Goal: Task Accomplishment & Management: Use online tool/utility

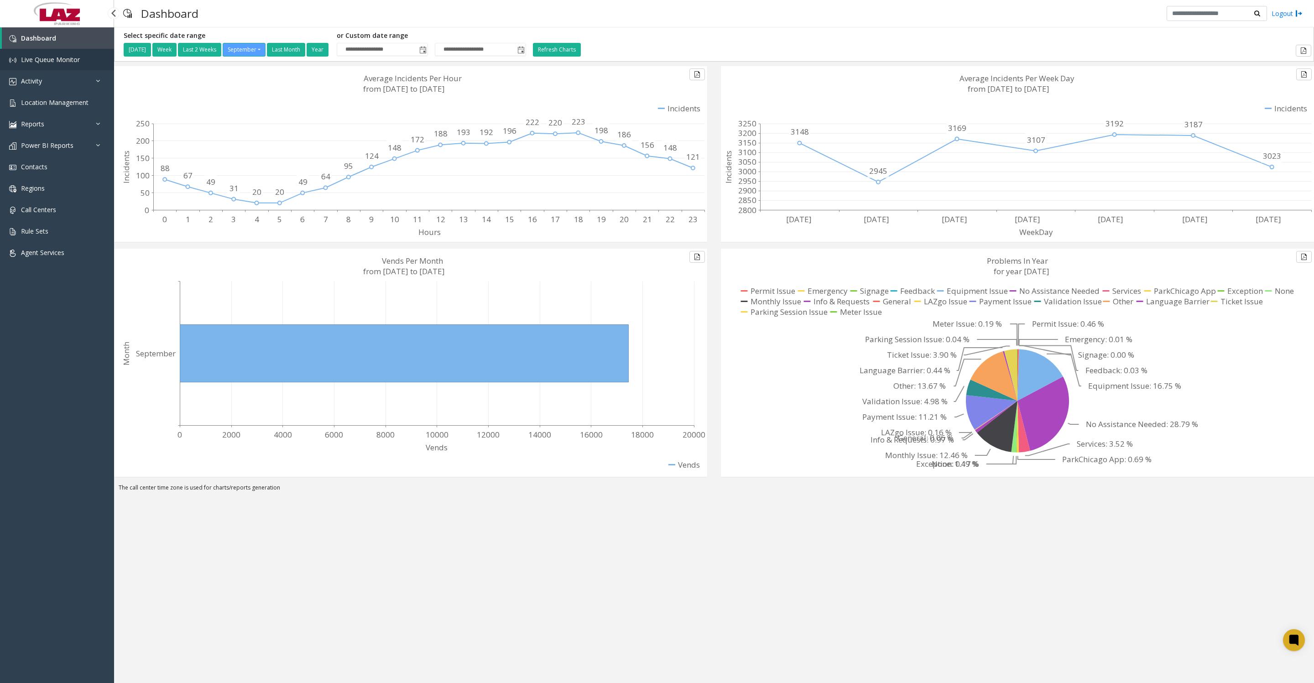
click at [51, 64] on span "Live Queue Monitor" at bounding box center [50, 59] width 59 height 9
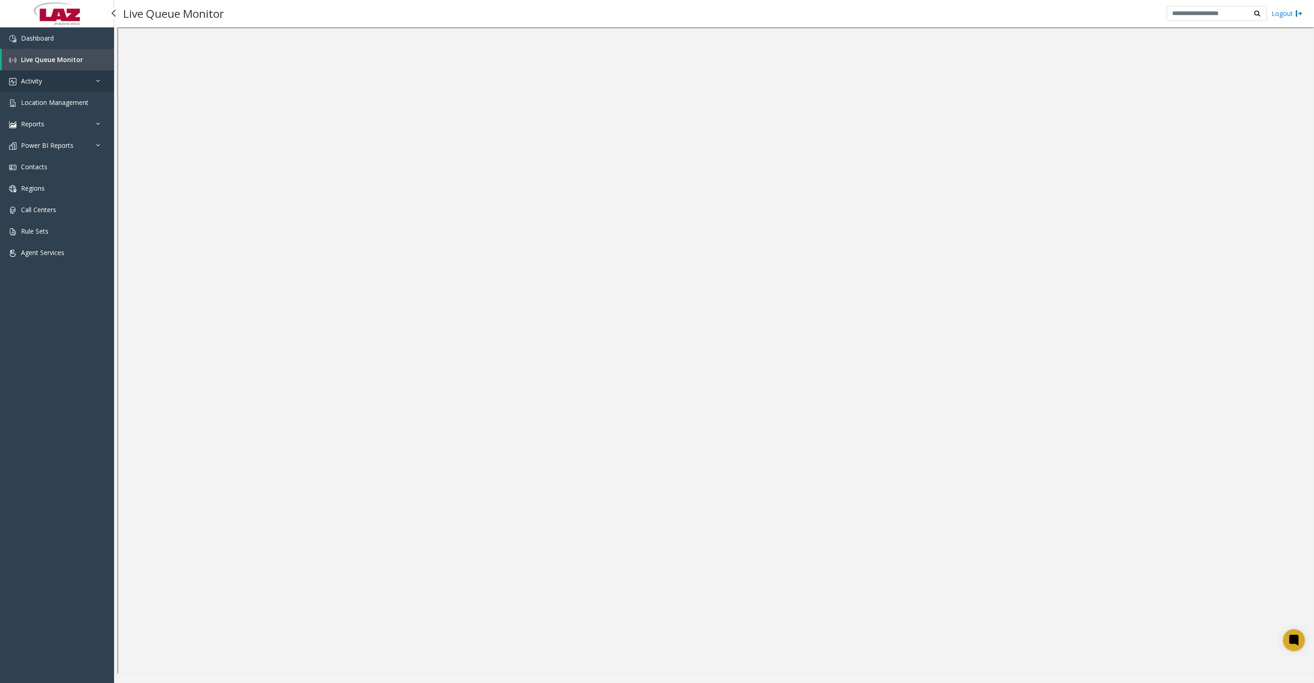
click at [42, 84] on span "Activity" at bounding box center [31, 81] width 21 height 9
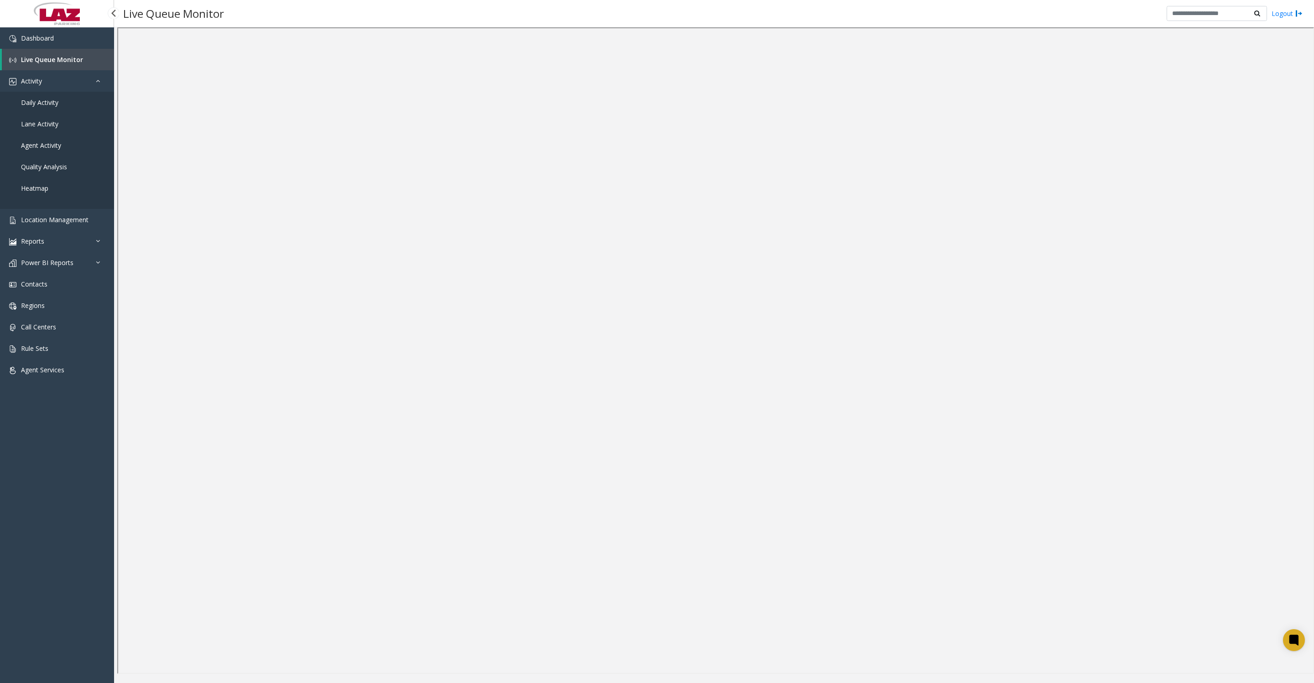
click at [47, 107] on span "Daily Activity" at bounding box center [39, 102] width 37 height 9
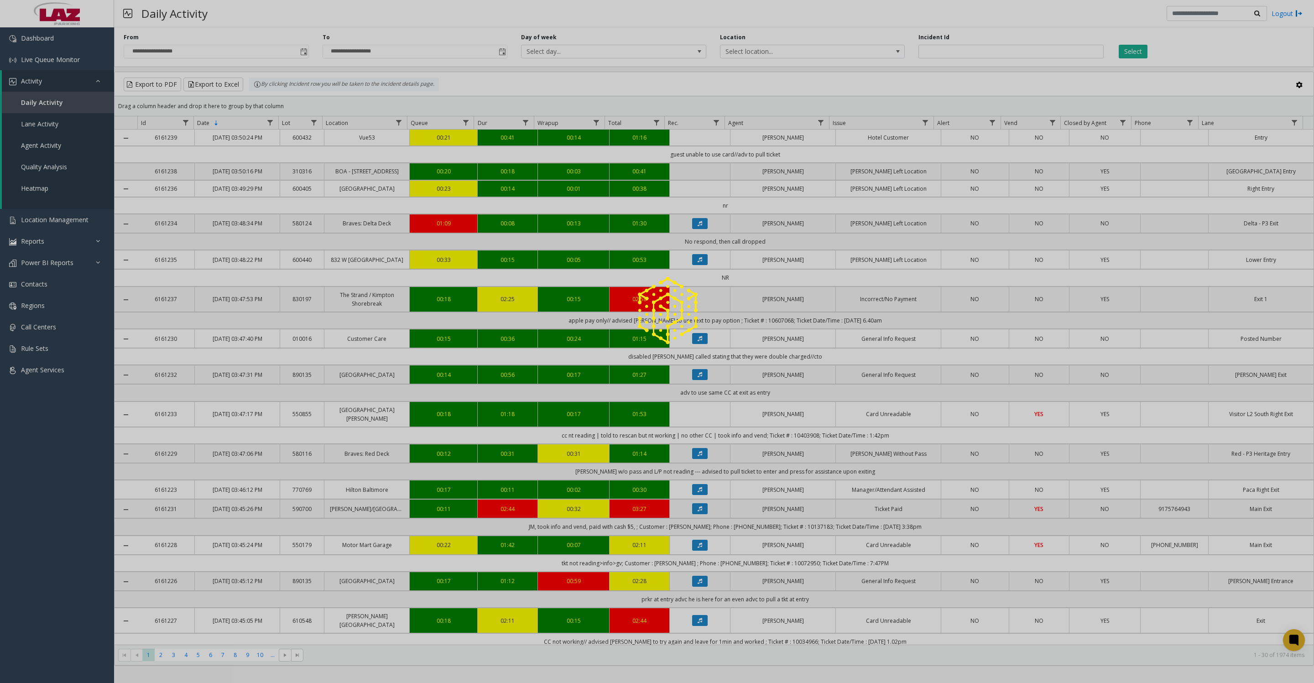
click at [303, 55] on div at bounding box center [657, 341] width 1314 height 683
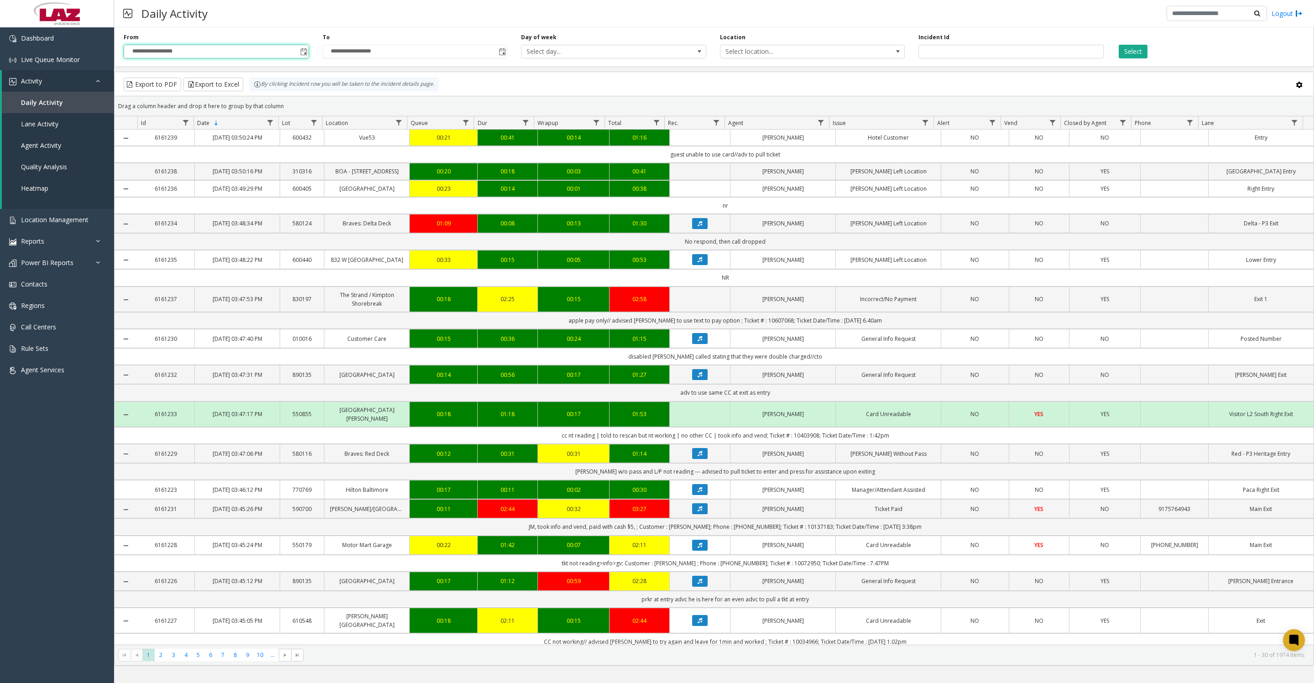
click at [296, 55] on input "**********" at bounding box center [216, 51] width 184 height 13
click at [306, 56] on span "Toggle popup" at bounding box center [303, 51] width 7 height 7
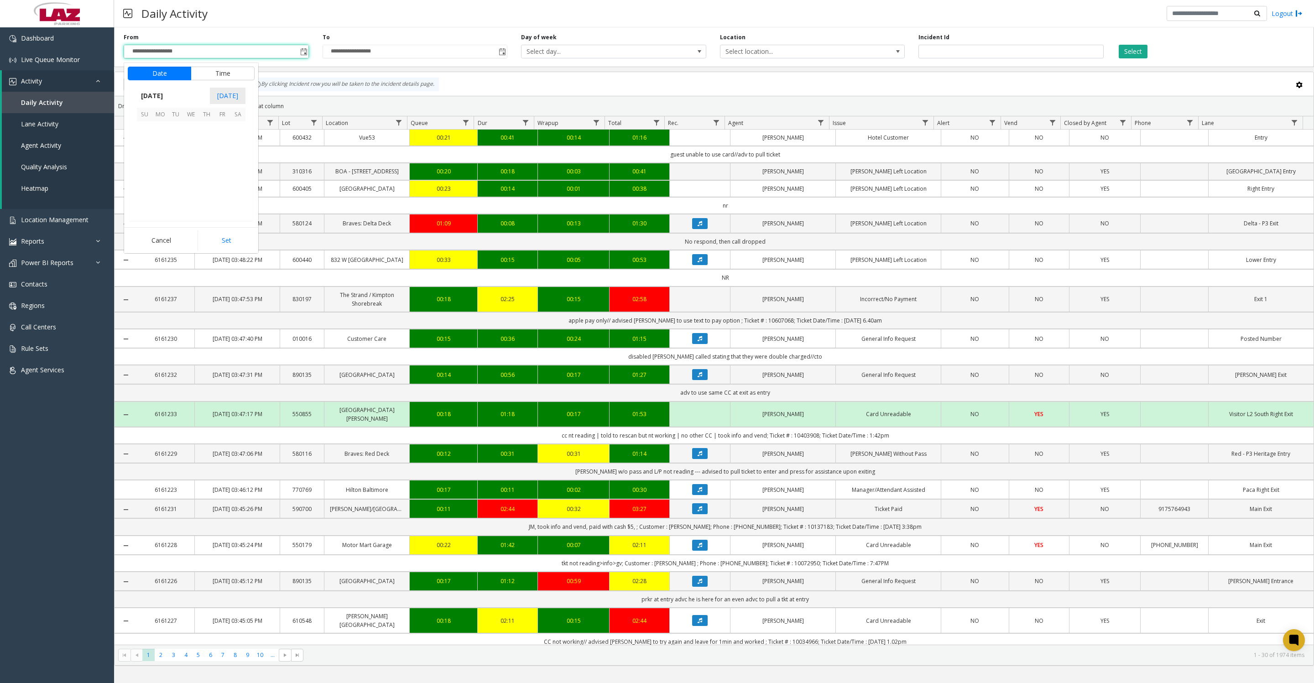
scroll to position [163695, 0]
click at [230, 73] on button "Time" at bounding box center [223, 74] width 64 height 14
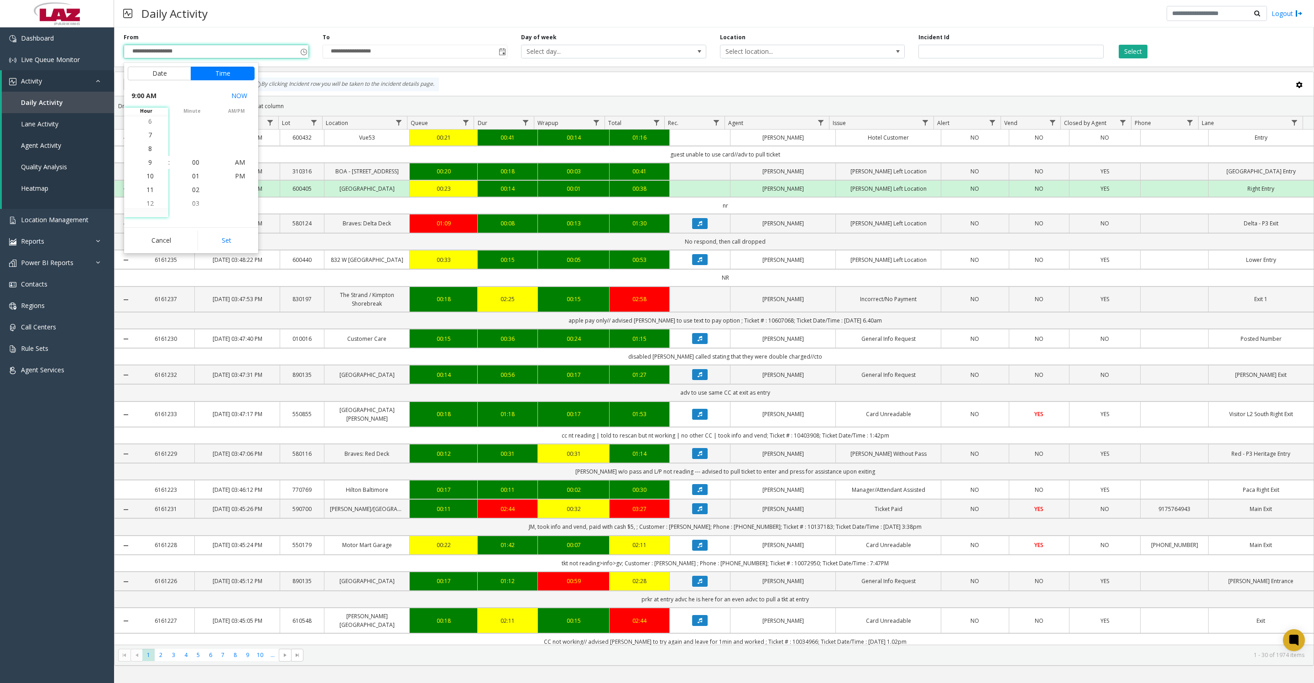
click at [148, 137] on span "7" at bounding box center [150, 135] width 4 height 9
click at [192, 189] on span "28" at bounding box center [195, 189] width 7 height 9
click at [194, 194] on span "30" at bounding box center [195, 189] width 7 height 9
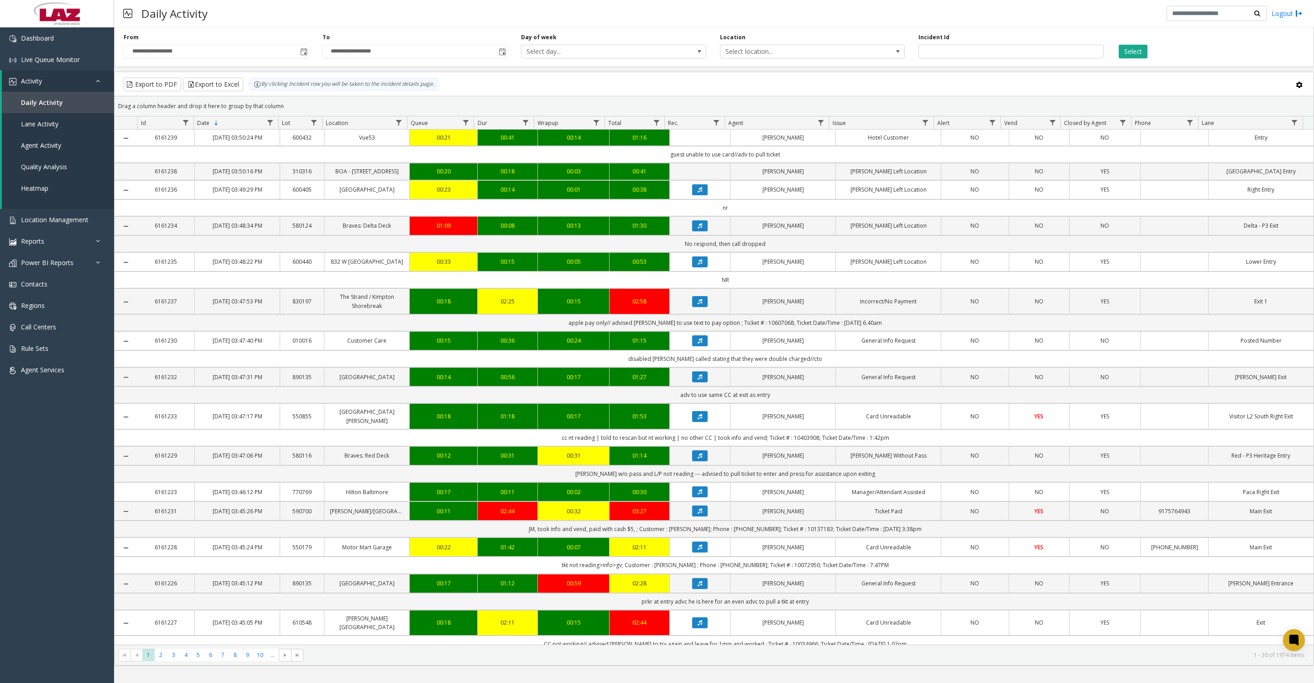
click at [304, 55] on span "Toggle popup" at bounding box center [303, 51] width 7 height 7
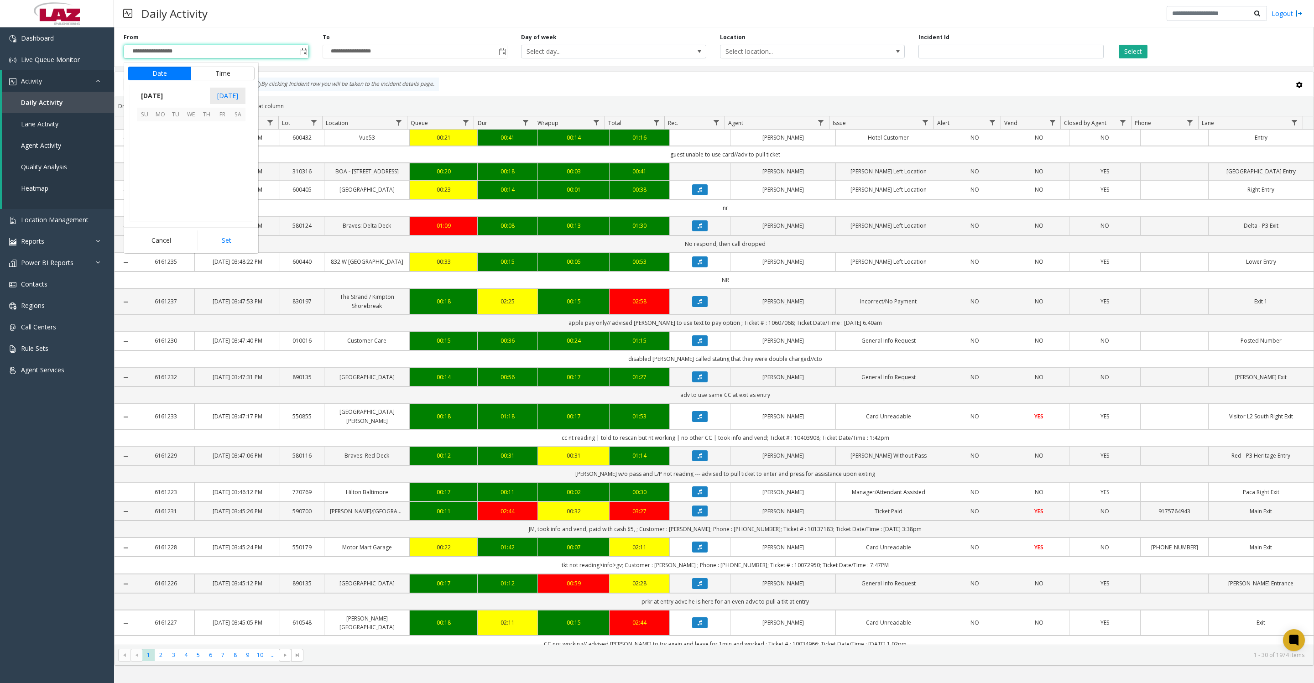
scroll to position [163695, 0]
click at [216, 75] on button "Time" at bounding box center [223, 74] width 64 height 14
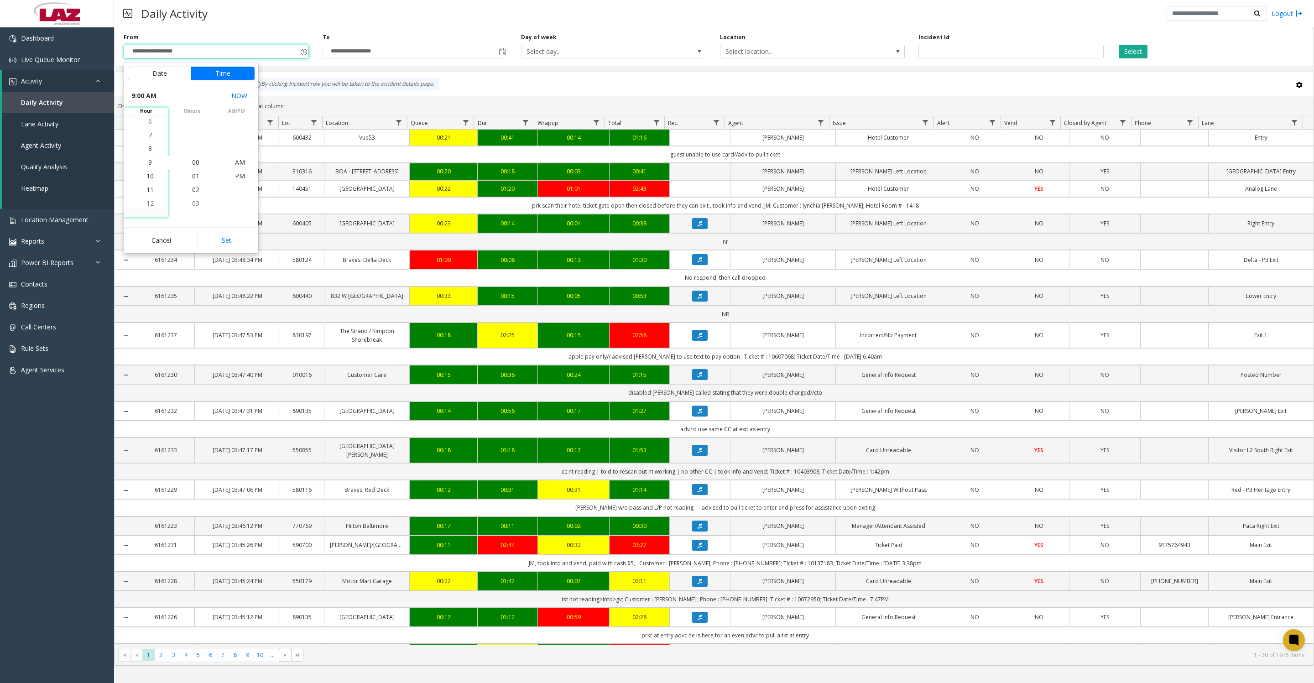
click at [148, 137] on li "7" at bounding box center [150, 135] width 32 height 14
click at [192, 189] on span "27" at bounding box center [195, 189] width 7 height 9
click at [192, 203] on span "30" at bounding box center [195, 203] width 7 height 9
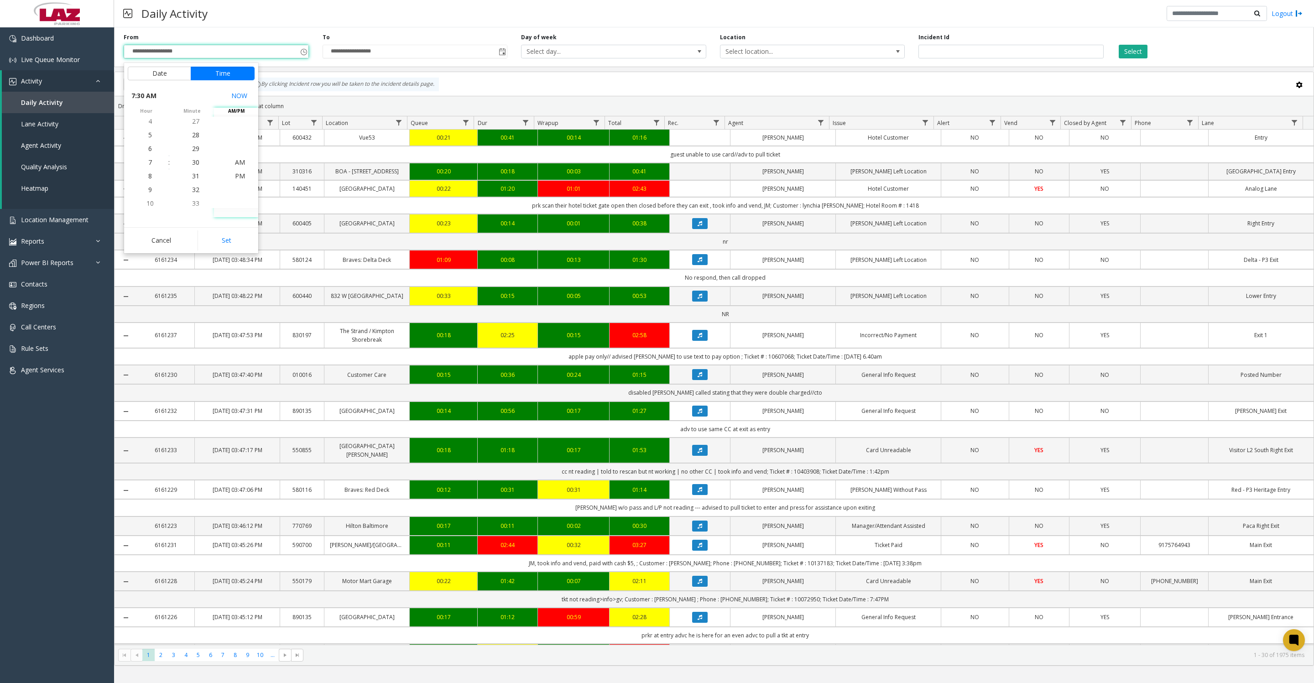
click at [235, 162] on span "AM" at bounding box center [240, 162] width 10 height 9
click at [230, 243] on button "Set" at bounding box center [226, 240] width 57 height 20
type input "**********"
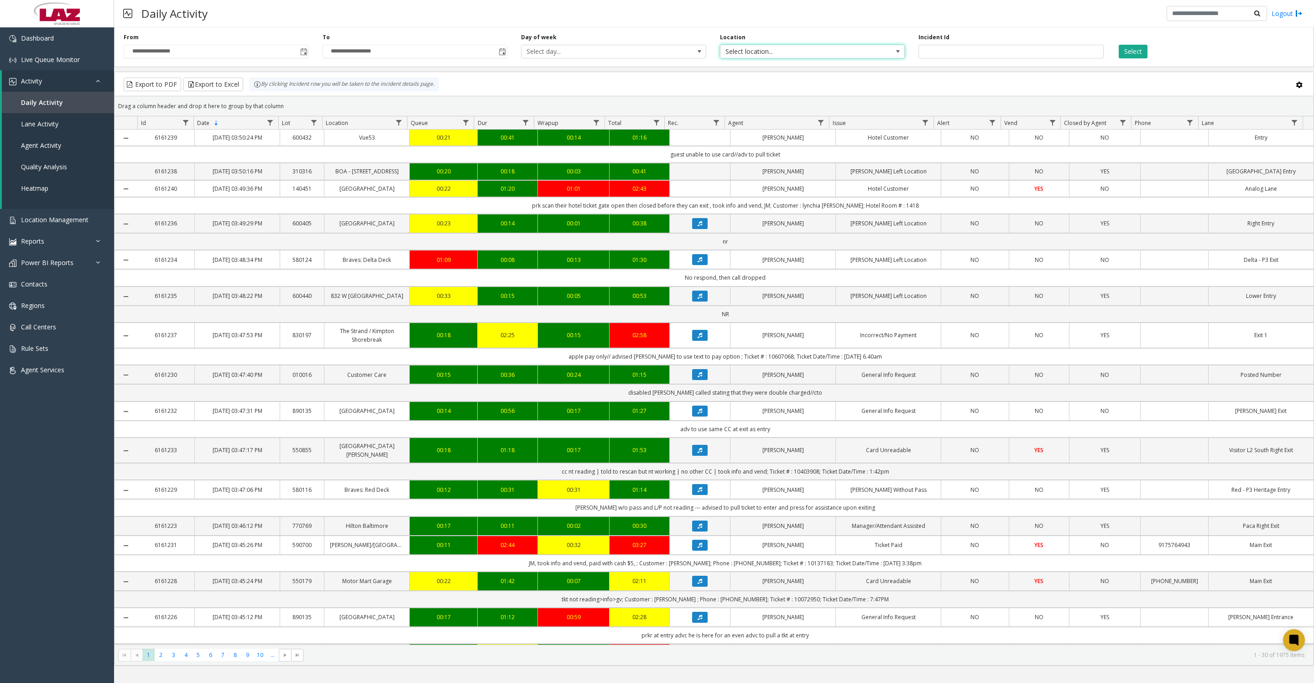
click at [788, 50] on span "Select location..." at bounding box center [794, 51] width 147 height 13
type input "*****"
click at [737, 103] on li "100240 Chicago Meters" at bounding box center [812, 104] width 182 height 12
click at [1148, 48] on button "Select" at bounding box center [1133, 52] width 29 height 14
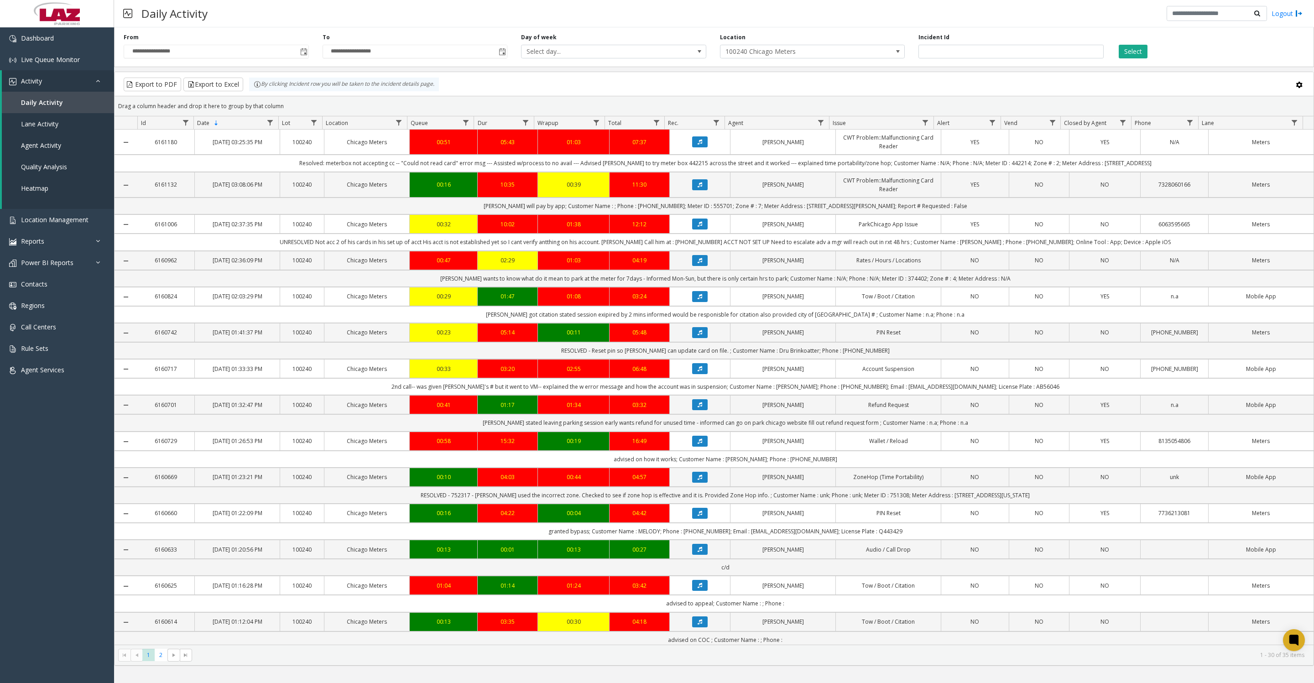
click at [1139, 48] on button "Select" at bounding box center [1133, 52] width 29 height 14
click at [240, 84] on app-root "**********" at bounding box center [657, 341] width 1314 height 683
click at [227, 90] on button "Export to Excel" at bounding box center [213, 85] width 60 height 14
